Goal: Leave review/rating: Share an evaluation or opinion about a product, service, or content

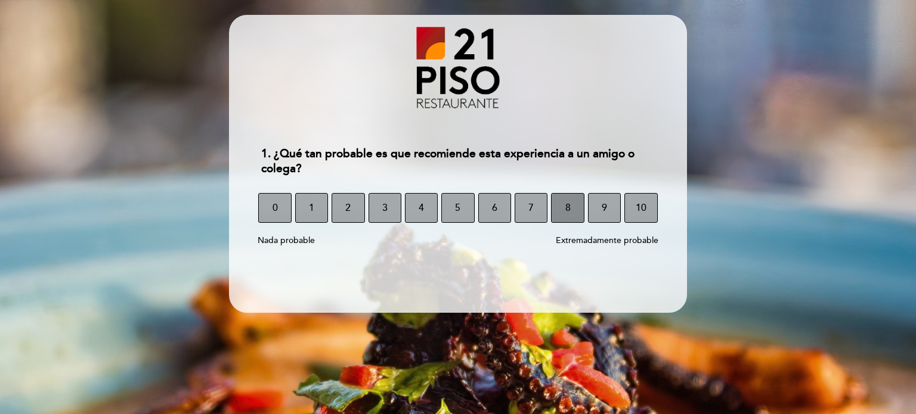
click at [573, 206] on button "8" at bounding box center [567, 208] width 33 height 30
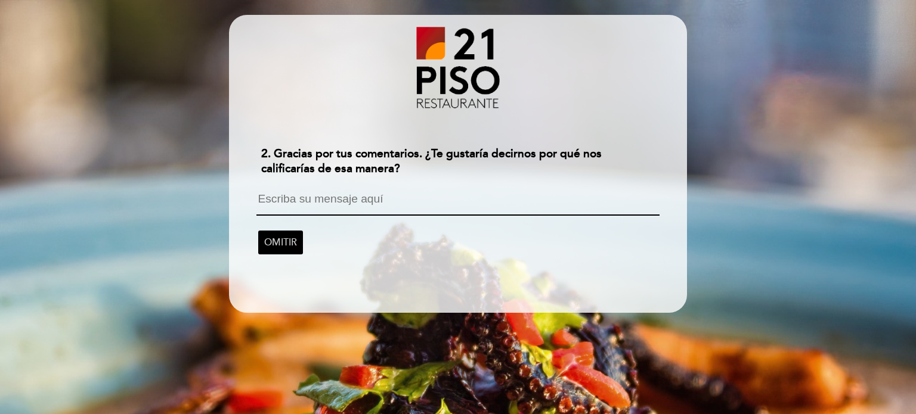
click at [383, 197] on textarea at bounding box center [457, 204] width 402 height 23
click at [292, 245] on span "OMITIR" at bounding box center [280, 242] width 33 height 33
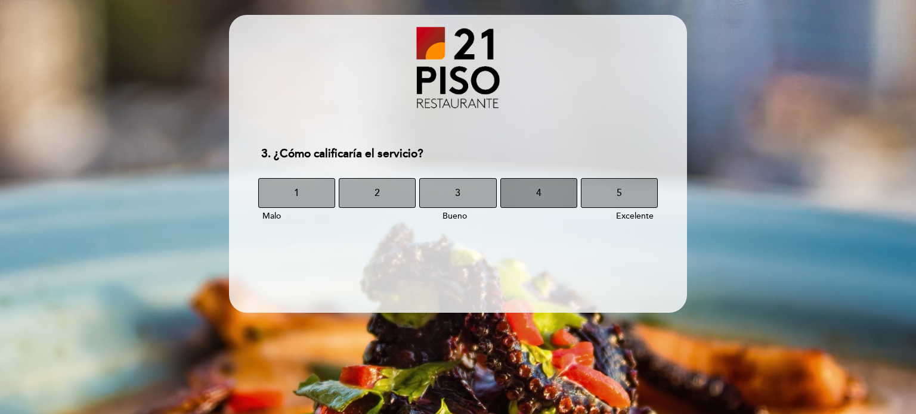
click at [542, 193] on button "4" at bounding box center [538, 193] width 77 height 30
click at [534, 198] on button "4" at bounding box center [538, 193] width 77 height 30
click at [548, 197] on button "4" at bounding box center [538, 193] width 77 height 30
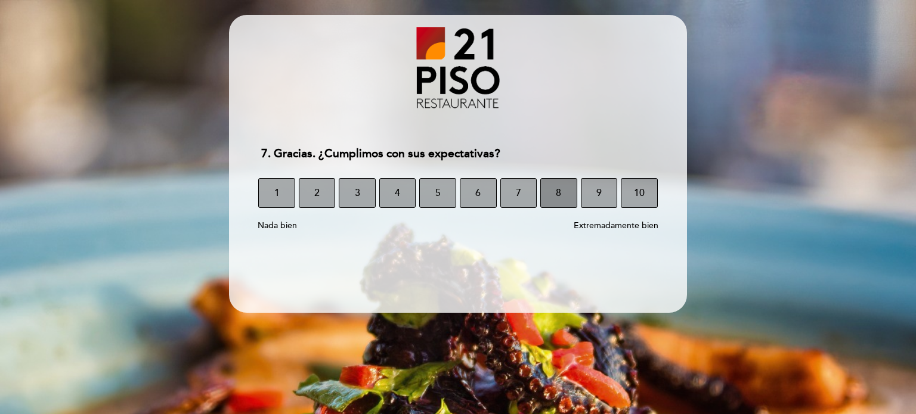
click at [562, 197] on button "8" at bounding box center [558, 193] width 37 height 30
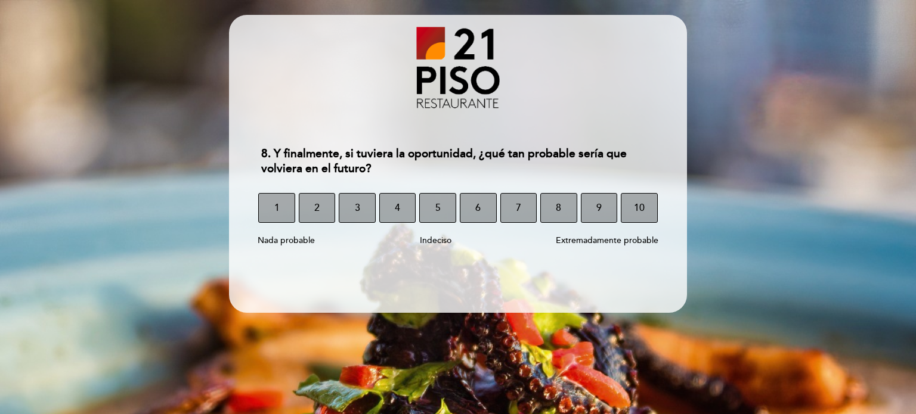
click at [577, 206] on div "6 7 8 9 10" at bounding box center [558, 208] width 201 height 30
click at [570, 207] on button "8" at bounding box center [558, 208] width 37 height 30
